Goal: Information Seeking & Learning: Learn about a topic

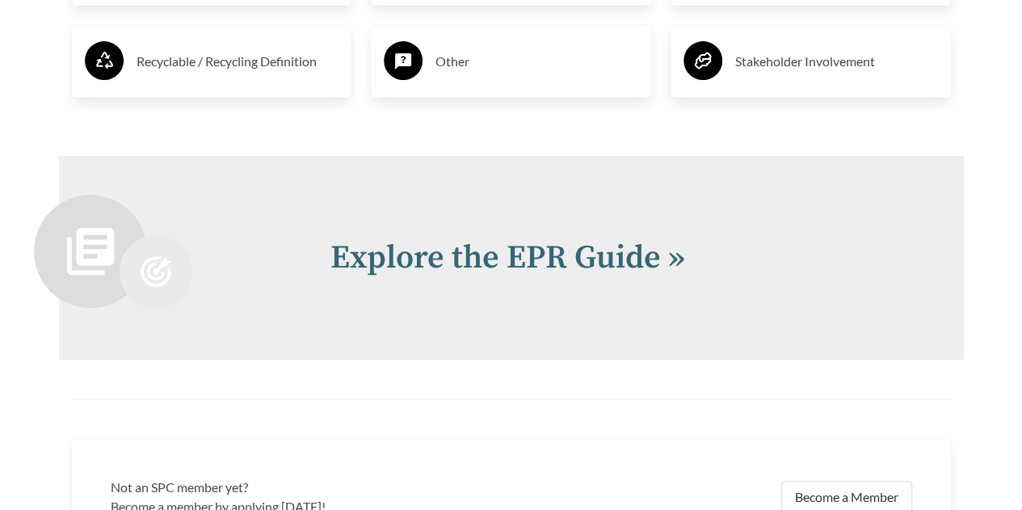
scroll to position [3313, 0]
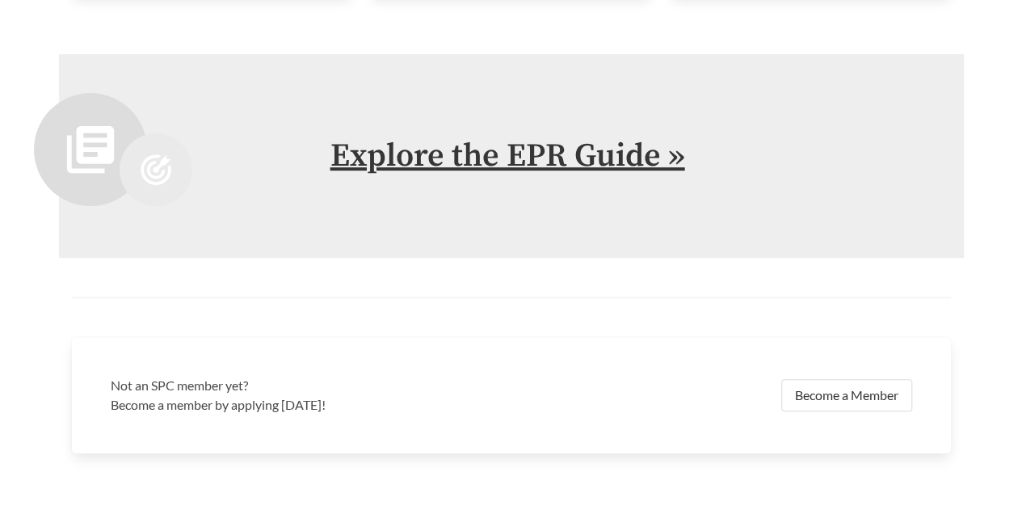
click at [506, 147] on link "Explore the EPR Guide »" at bounding box center [508, 156] width 355 height 40
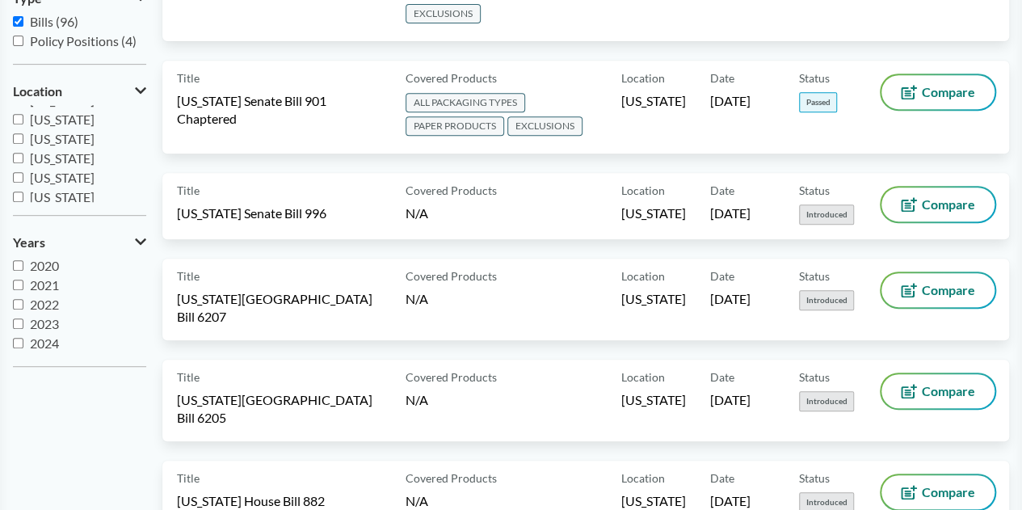
scroll to position [242, 0]
click at [18, 162] on input "[US_STATE]" at bounding box center [18, 163] width 11 height 11
checkbox input "true"
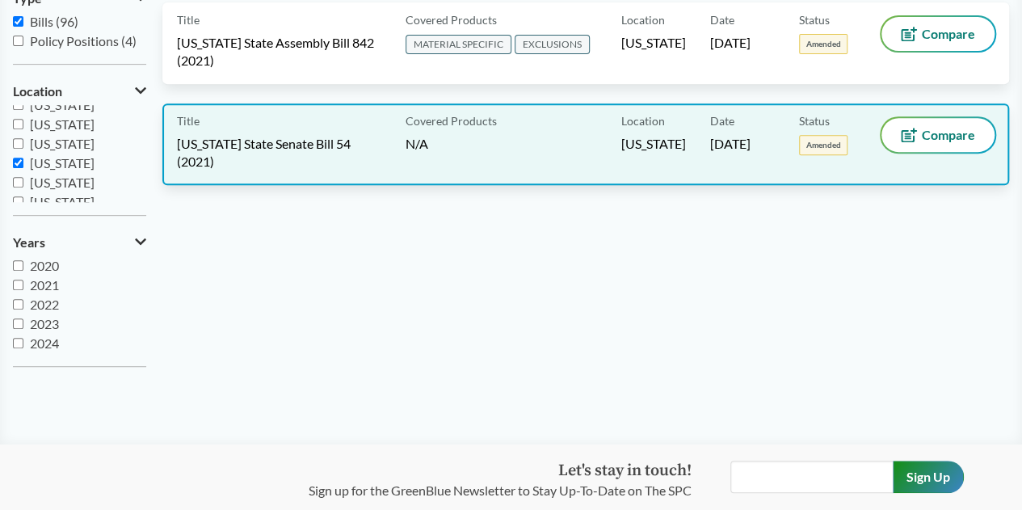
click at [333, 126] on div "Title [US_STATE] State Senate Bill 54 (2021)" at bounding box center [288, 144] width 222 height 53
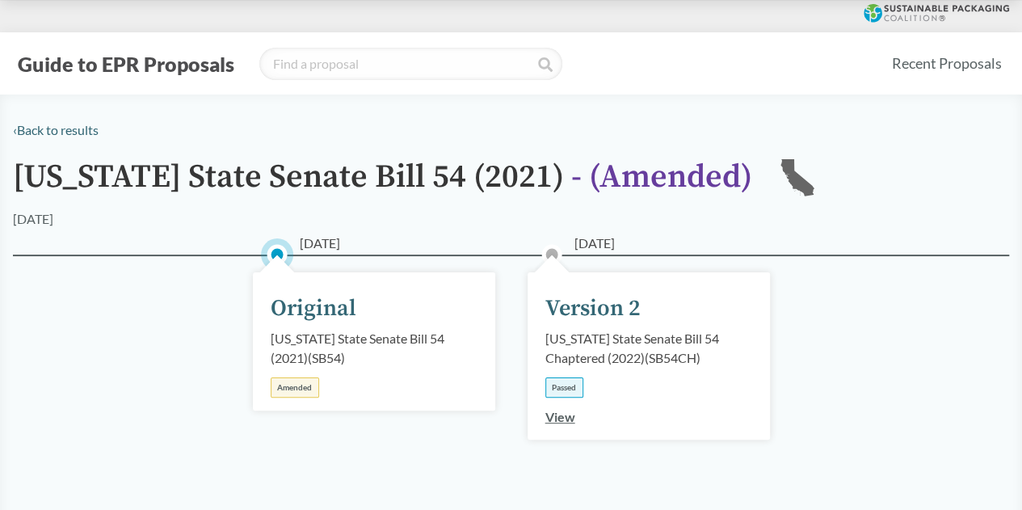
click at [561, 420] on link "View" at bounding box center [560, 416] width 30 height 15
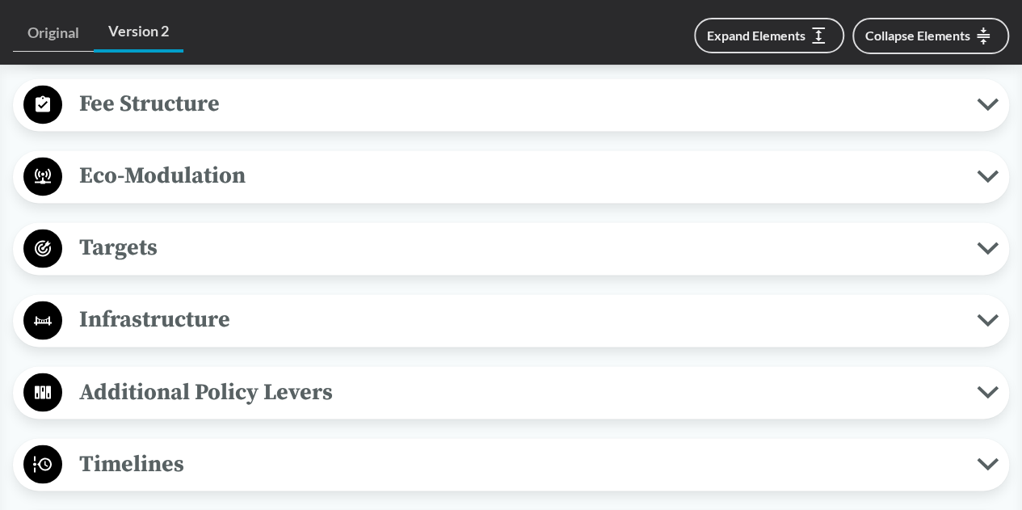
scroll to position [1212, 0]
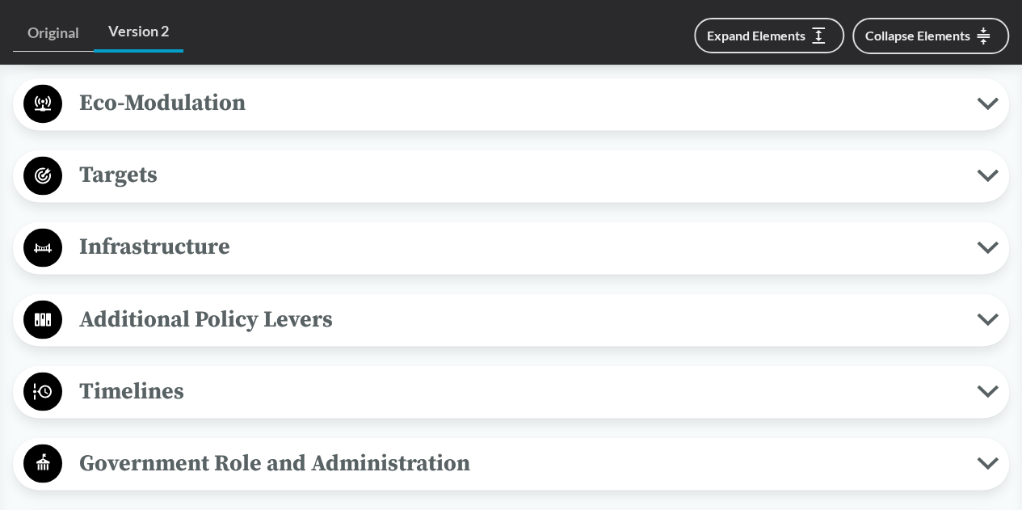
click at [225, 172] on span "Targets" at bounding box center [519, 175] width 915 height 36
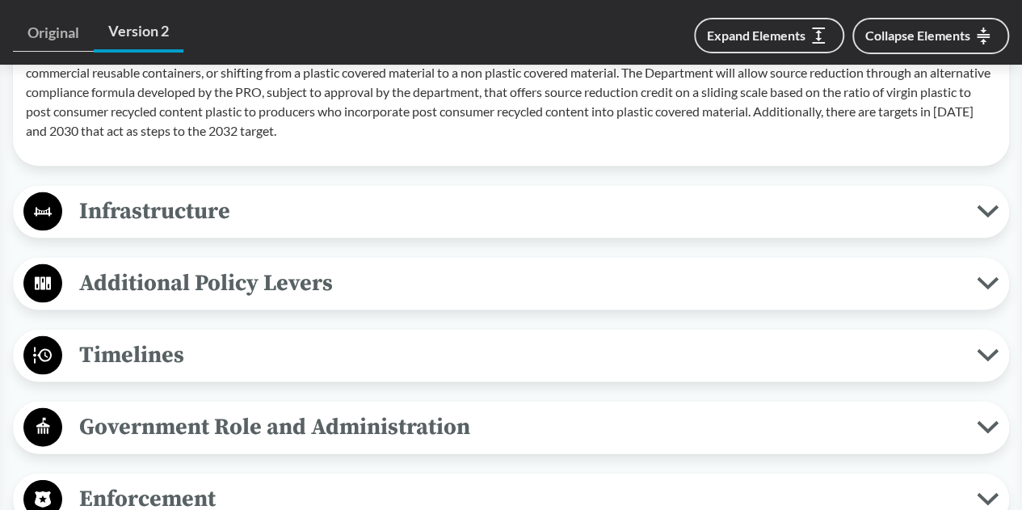
scroll to position [1535, 0]
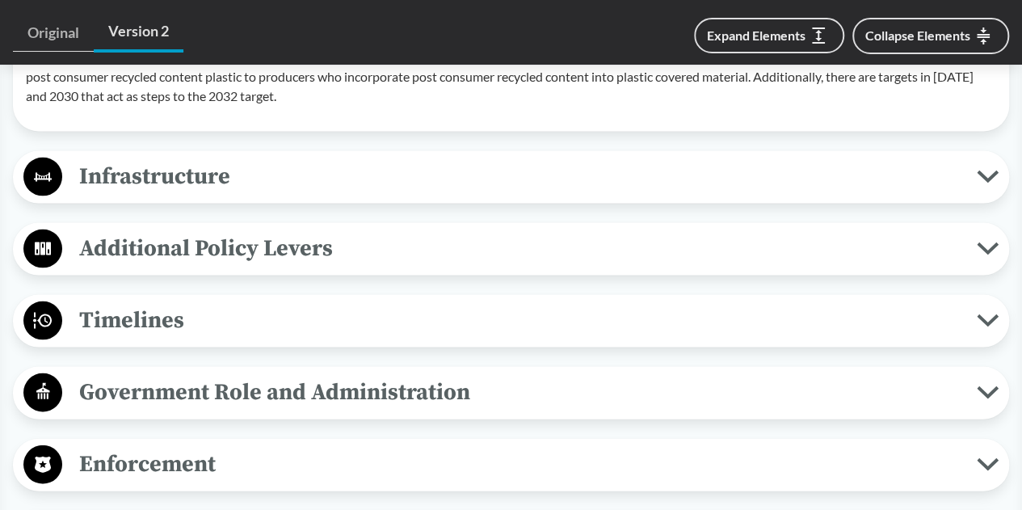
click at [388, 241] on span "Additional Policy Levers" at bounding box center [519, 248] width 915 height 36
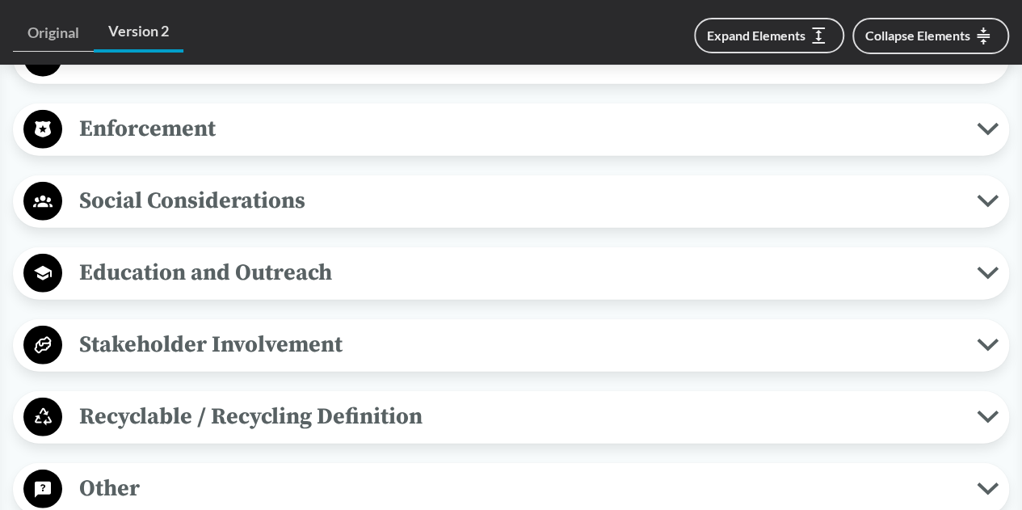
scroll to position [2101, 0]
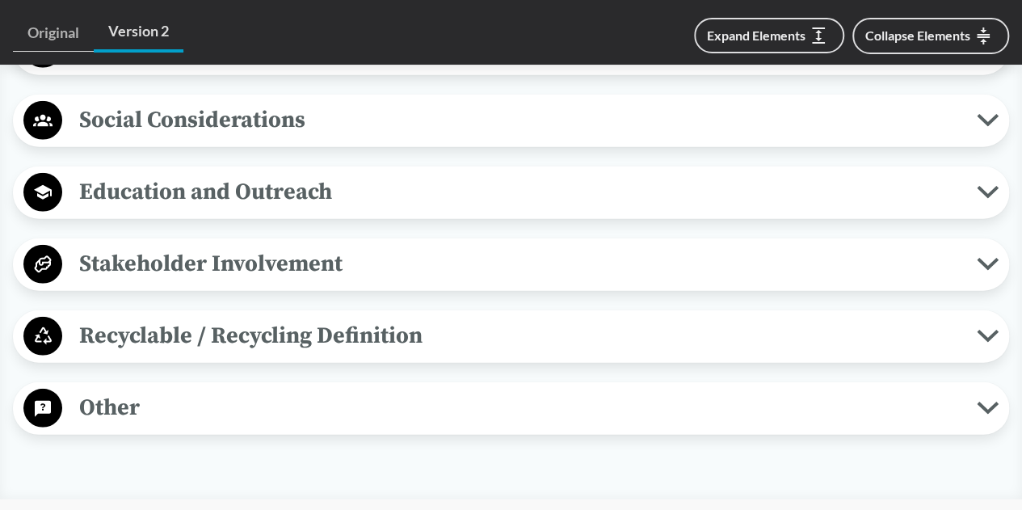
click at [293, 400] on span "Other" at bounding box center [519, 408] width 915 height 36
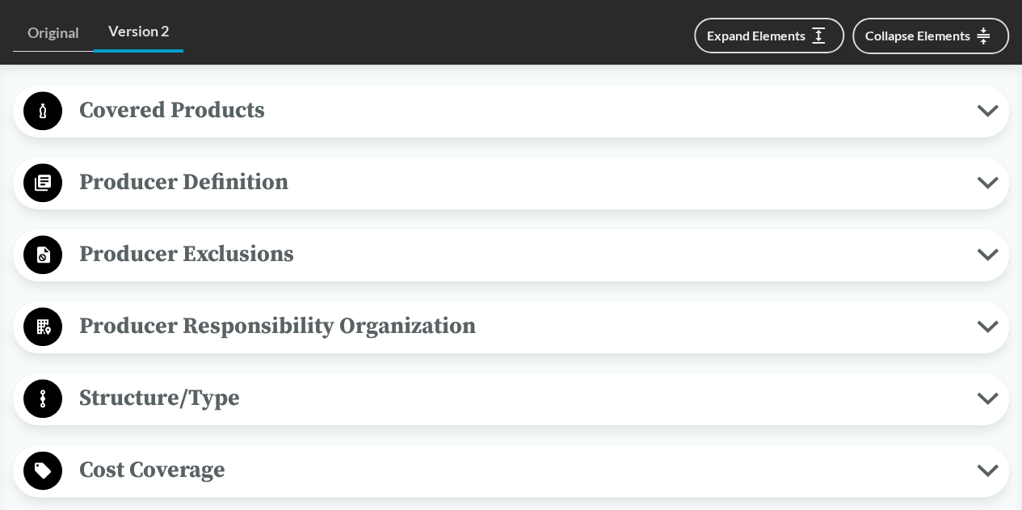
scroll to position [727, 0]
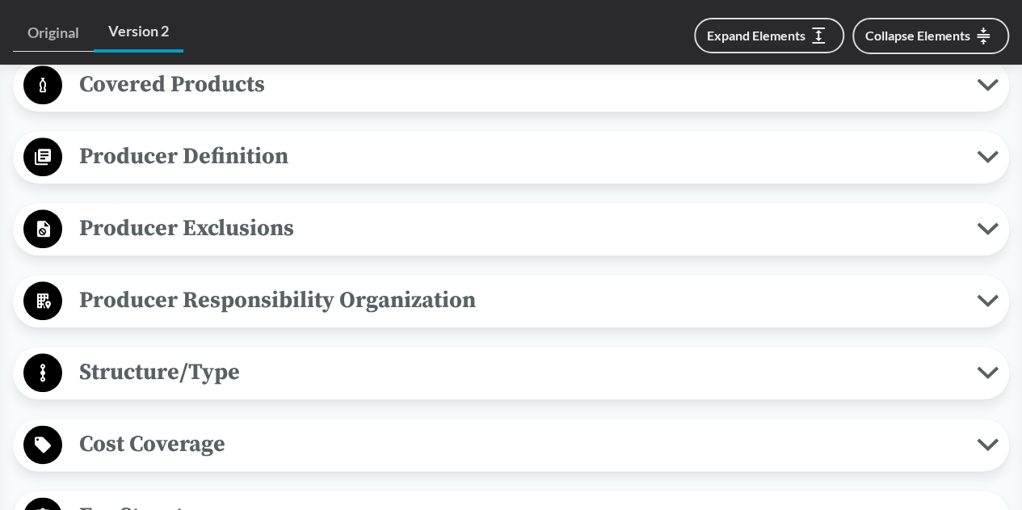
click at [230, 233] on span "Producer Exclusions" at bounding box center [519, 228] width 915 height 36
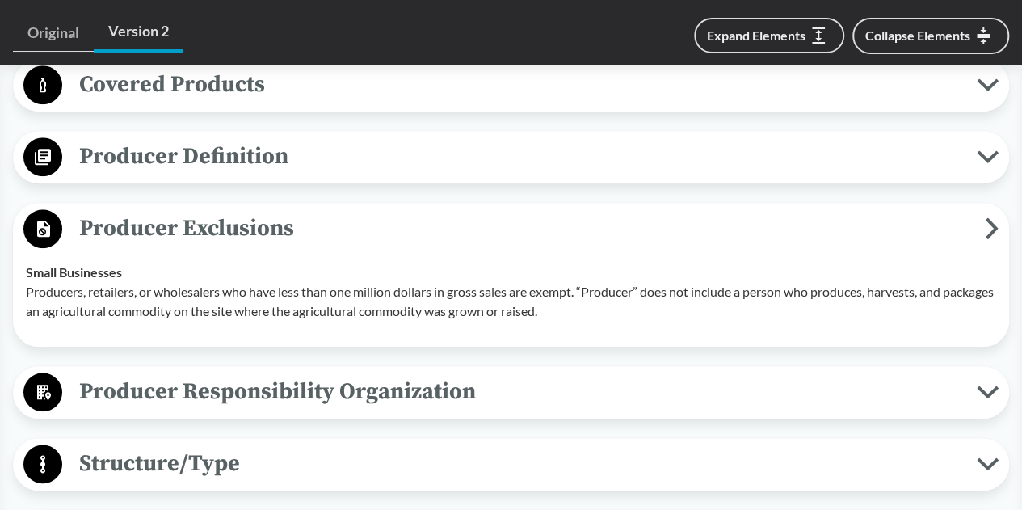
click at [181, 387] on span "Producer Responsibility Organization" at bounding box center [519, 391] width 915 height 36
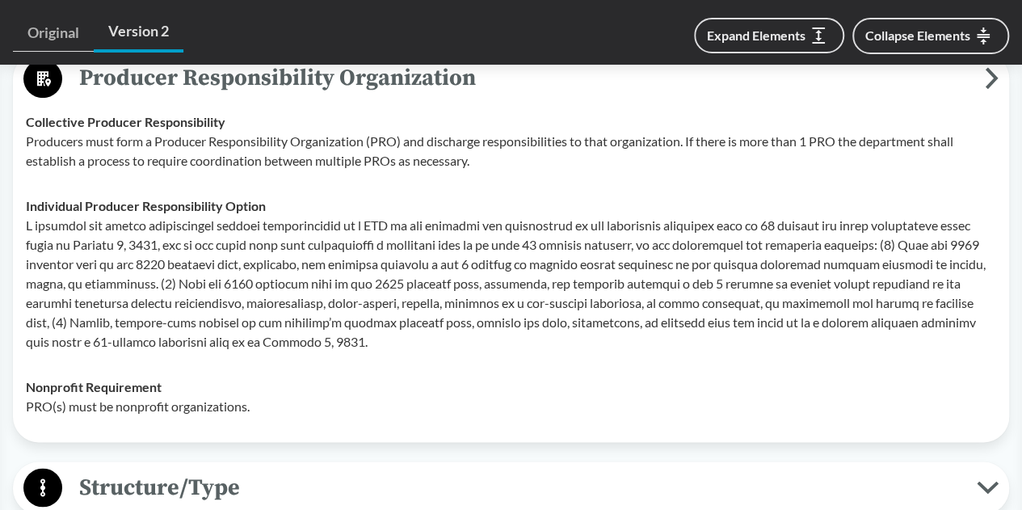
scroll to position [1131, 0]
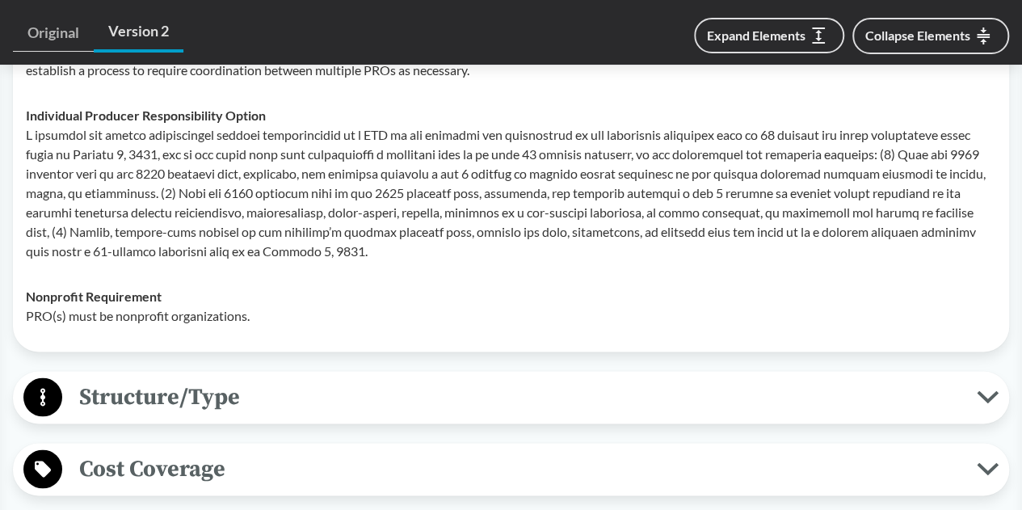
click at [150, 392] on span "Structure/Type" at bounding box center [519, 396] width 915 height 36
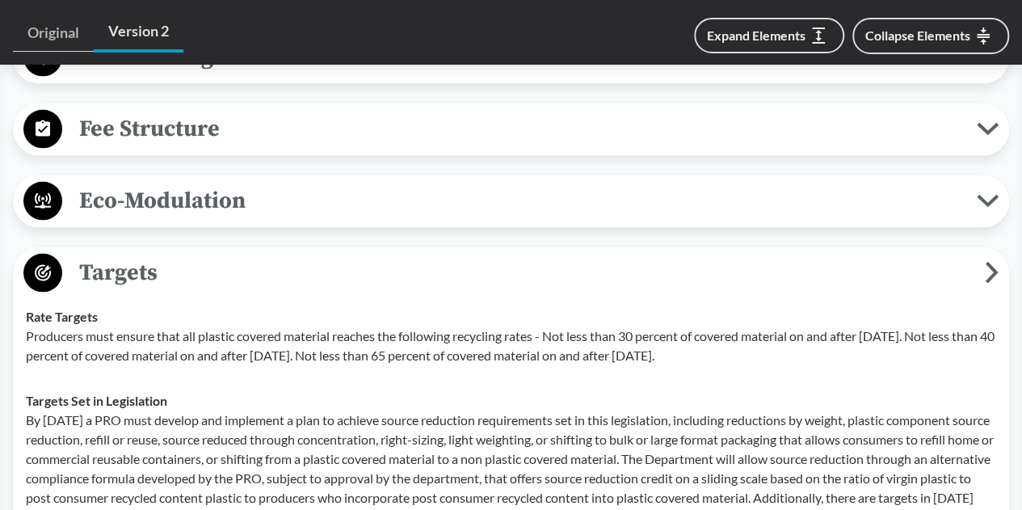
scroll to position [1616, 0]
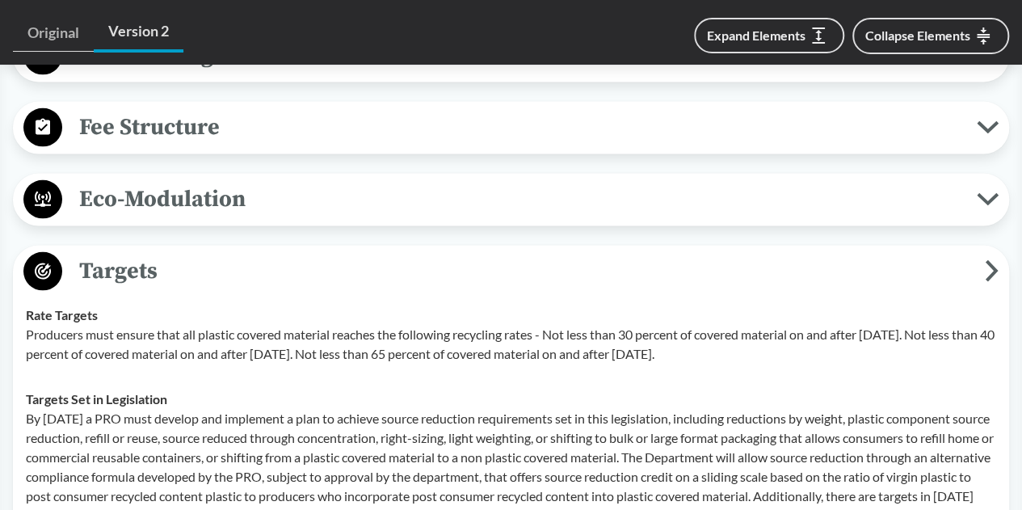
click at [144, 203] on span "Eco-Modulation" at bounding box center [519, 199] width 915 height 36
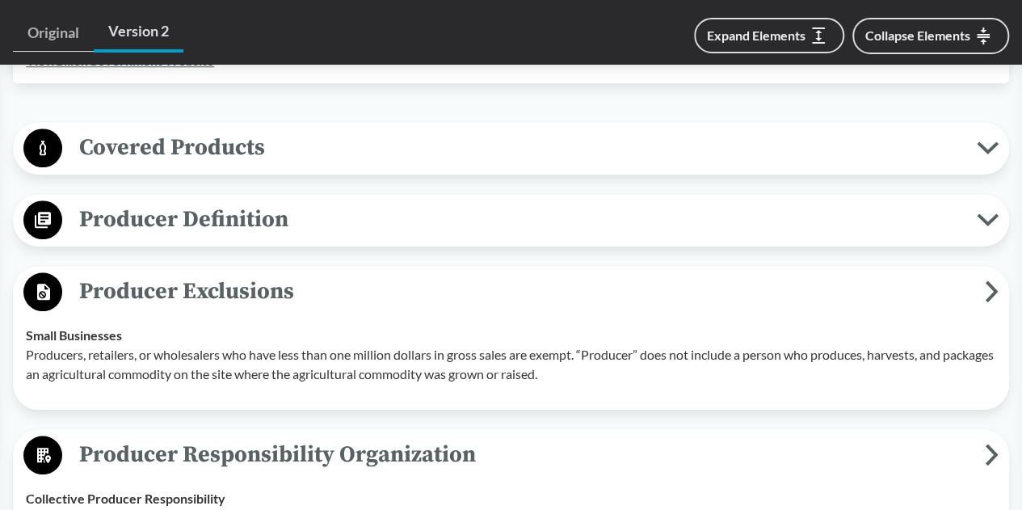
scroll to position [647, 0]
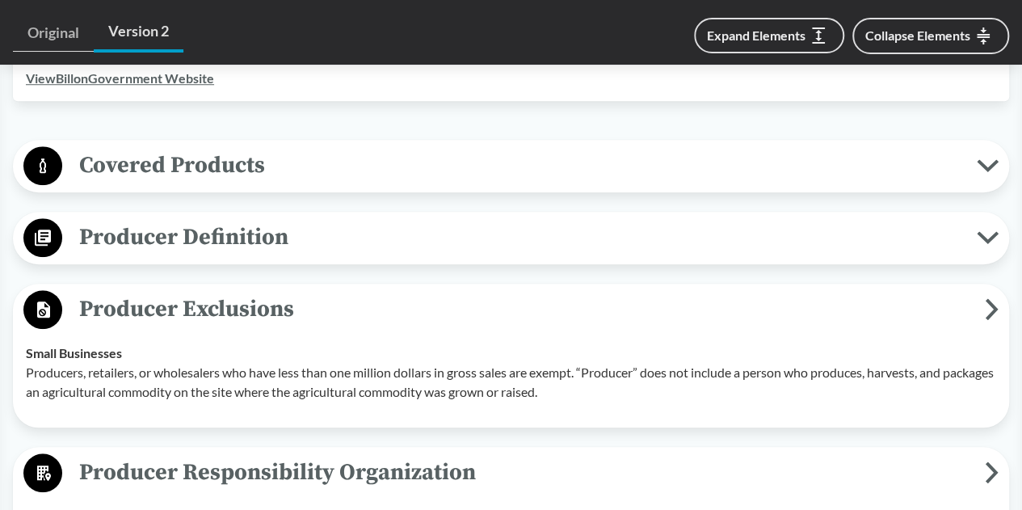
click at [139, 180] on span "Covered Products" at bounding box center [519, 165] width 915 height 36
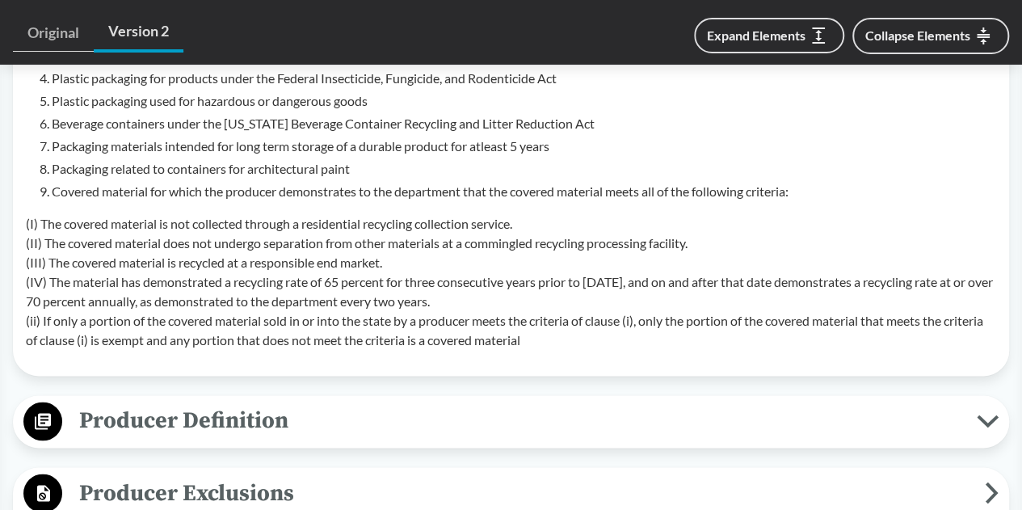
scroll to position [1131, 0]
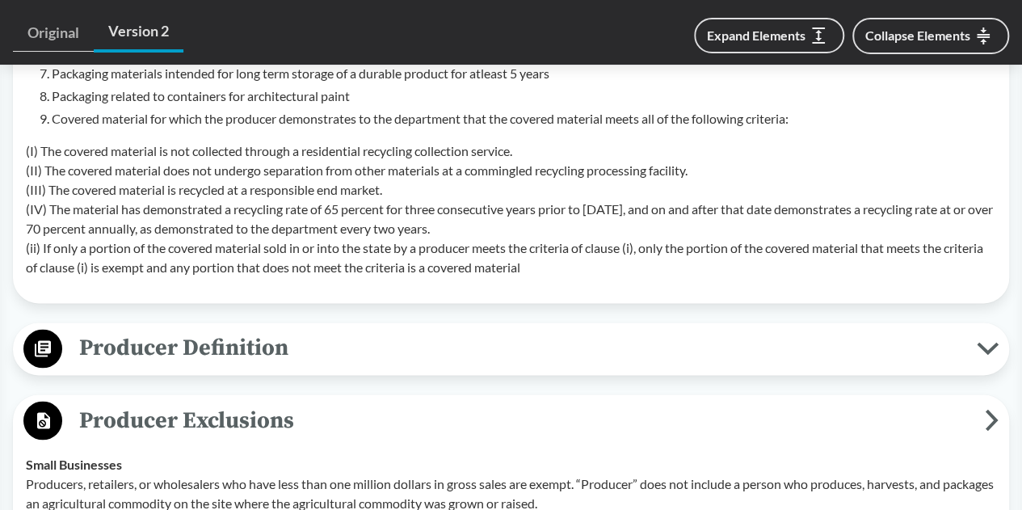
click at [154, 350] on span "Producer Definition" at bounding box center [519, 348] width 915 height 36
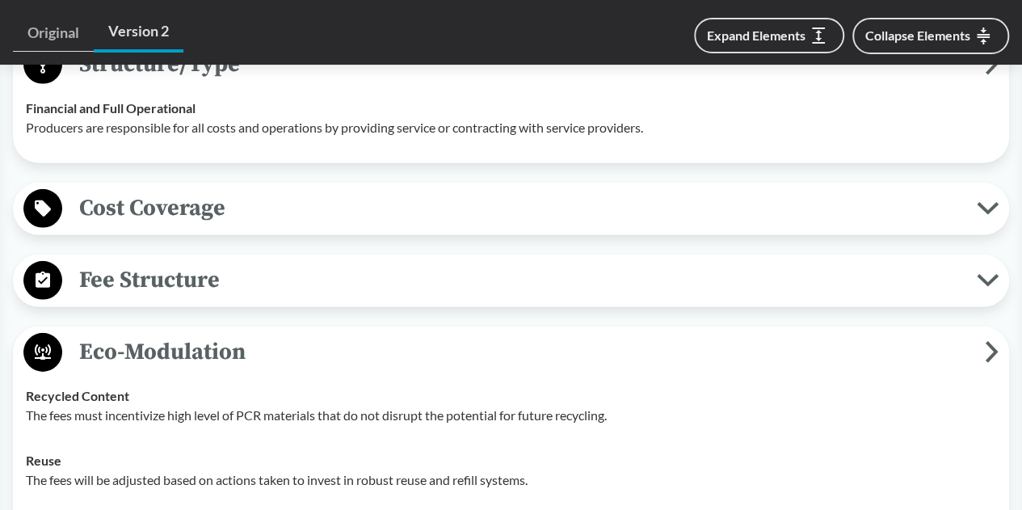
scroll to position [2344, 0]
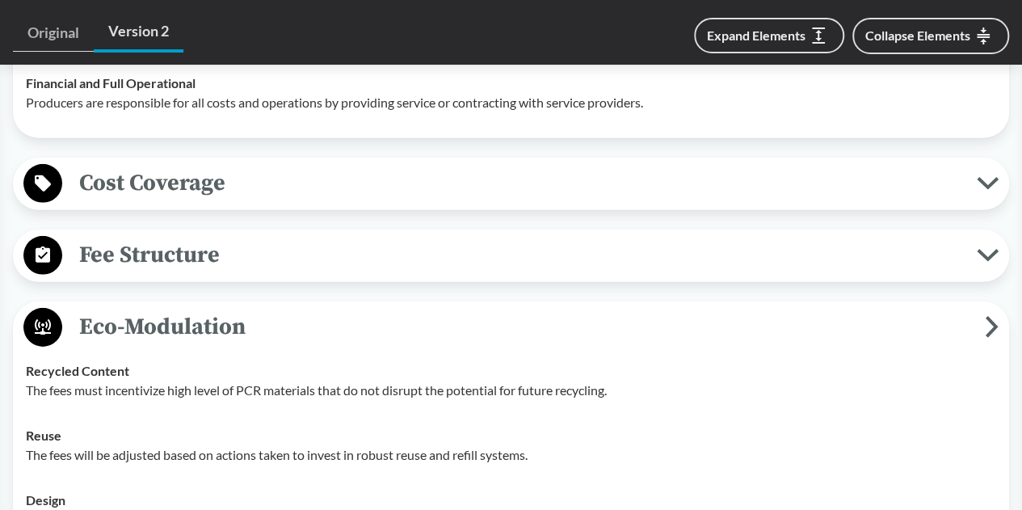
click at [153, 251] on span "Fee Structure" at bounding box center [519, 255] width 915 height 36
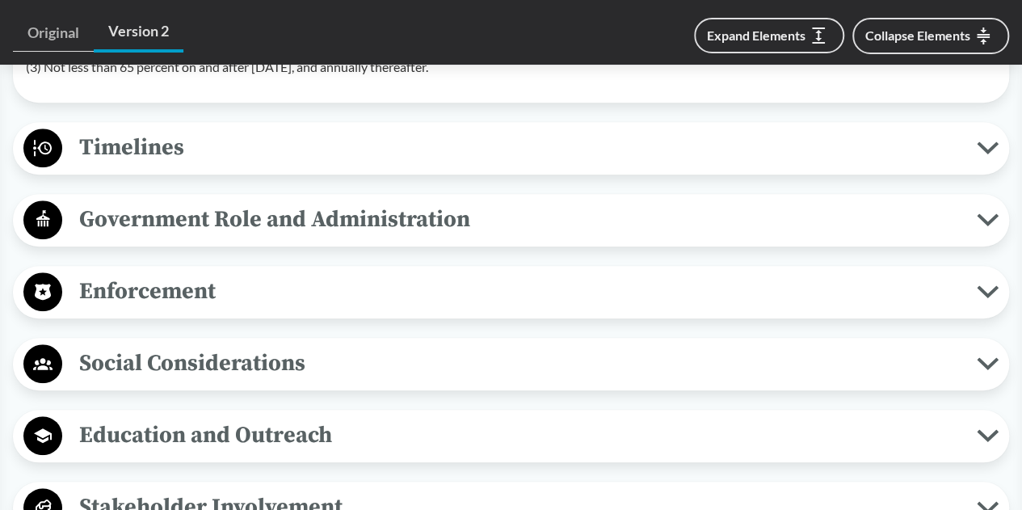
scroll to position [3556, 0]
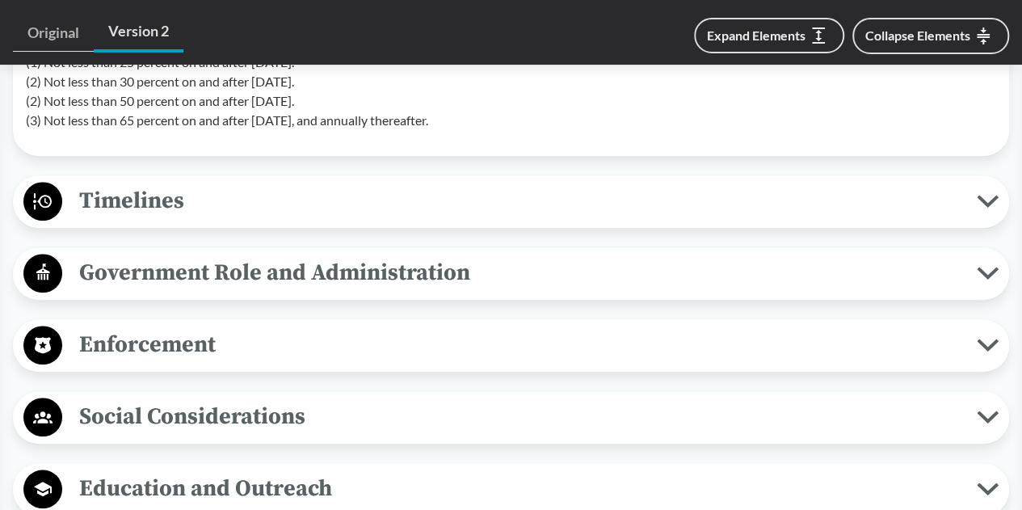
click at [120, 343] on span "Enforcement" at bounding box center [519, 344] width 915 height 36
